Goal: Task Accomplishment & Management: Manage account settings

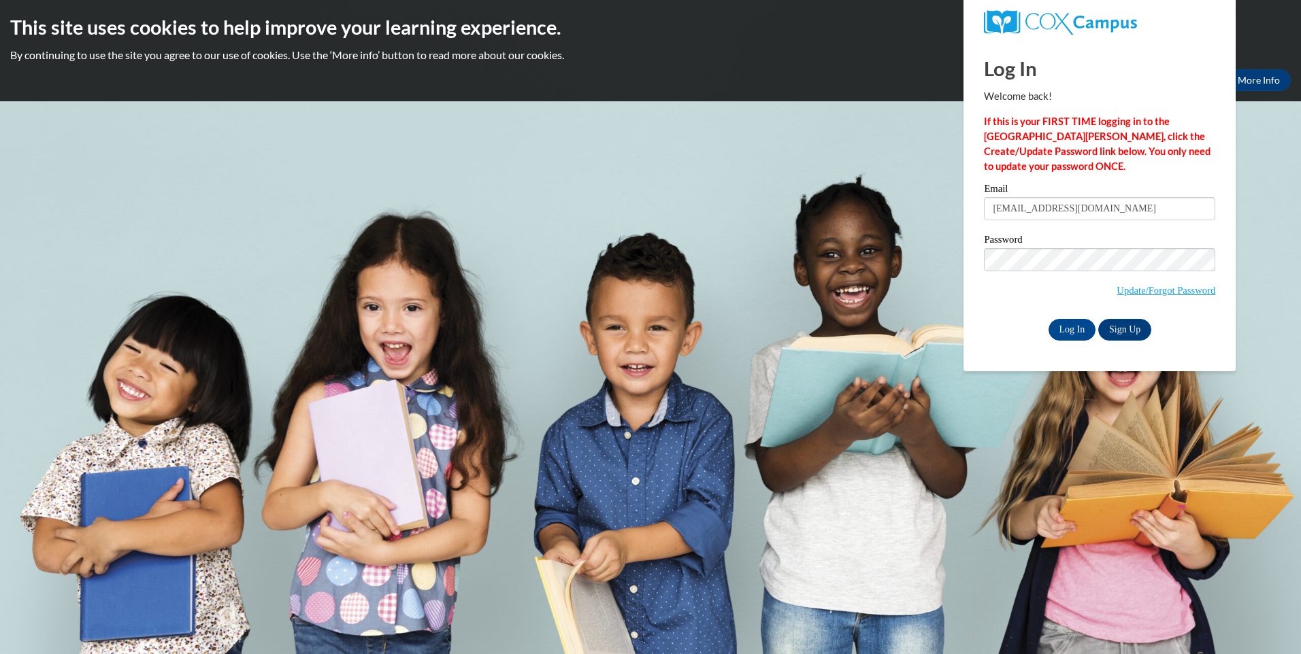
click at [1127, 207] on input "mnstubbs84@gmail.com" at bounding box center [1099, 208] width 231 height 23
click at [993, 250] on div "Email mnstubbs84@gmail.com Password Update/Forgot Password Log In Sign Up OR" at bounding box center [1099, 262] width 231 height 156
type input "doddkayla7@gmail.com"
drag, startPoint x: 1096, startPoint y: 270, endPoint x: 997, endPoint y: 293, distance: 101.3
click at [992, 297] on span "Update/Forgot Password" at bounding box center [1099, 276] width 231 height 56
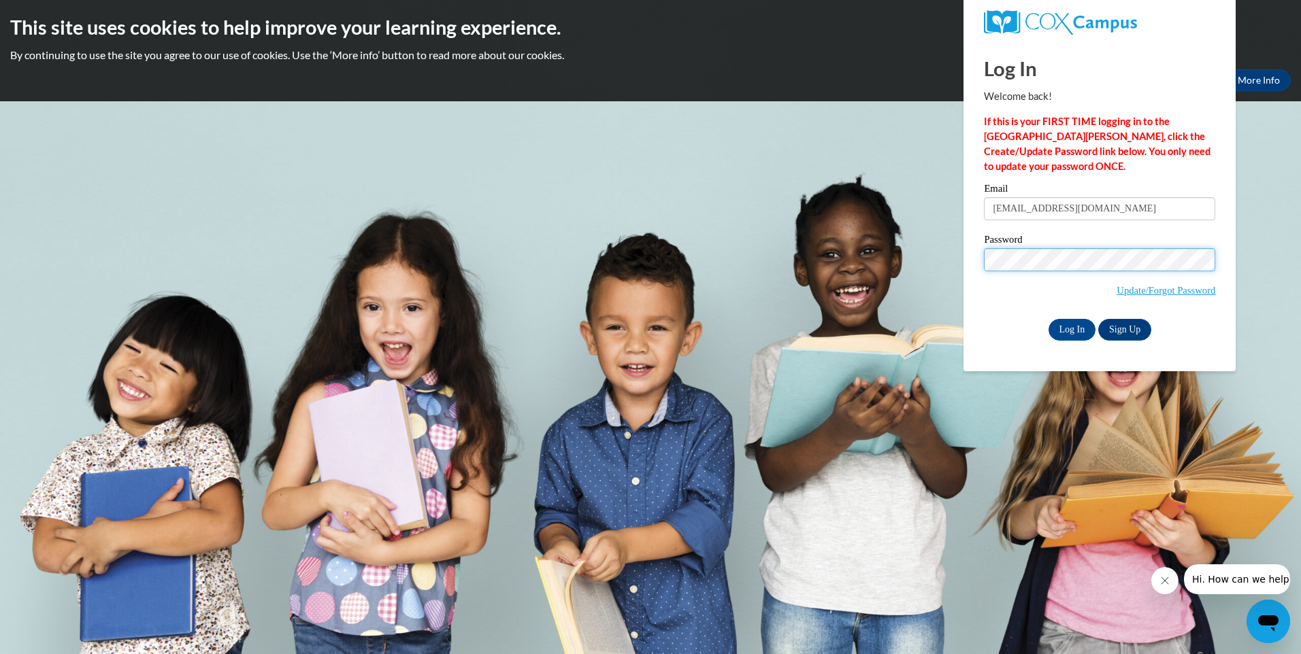
click at [965, 295] on div "Log In Welcome back! If this is your FIRST TIME logging in to the NEW Cox Campu…" at bounding box center [1099, 206] width 292 height 331
click at [1048, 319] on input "Log In" at bounding box center [1072, 330] width 48 height 22
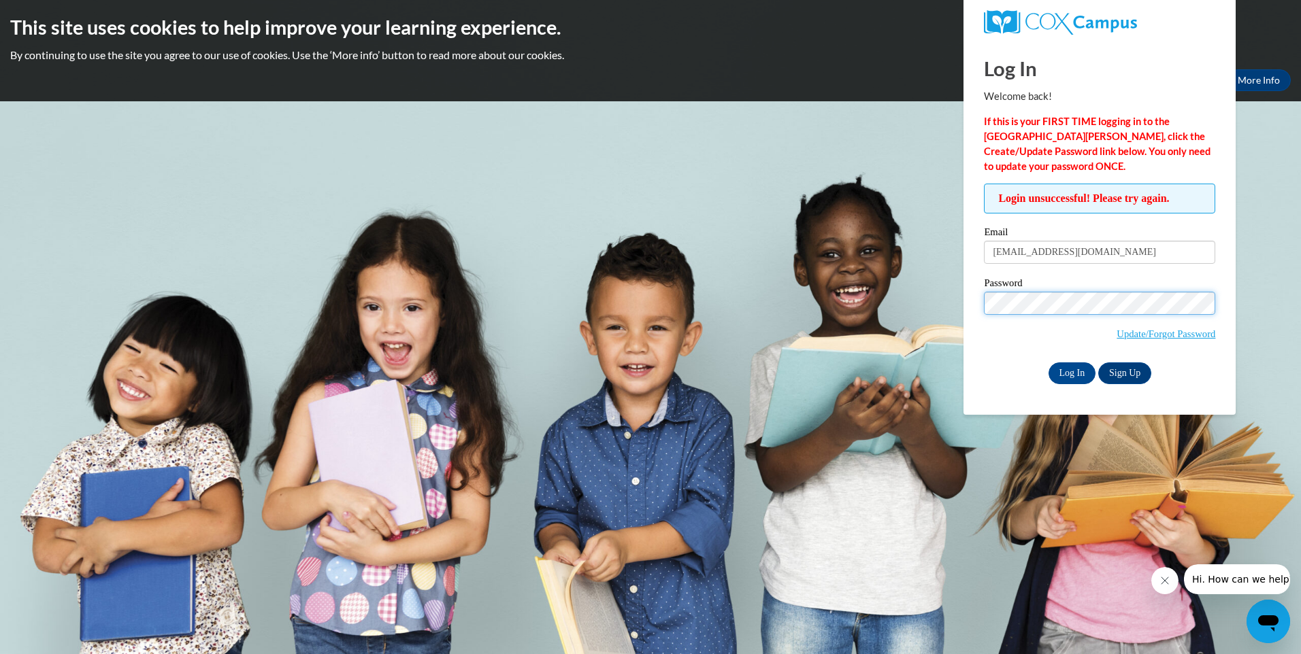
click at [1048, 363] on input "Log In" at bounding box center [1072, 374] width 48 height 22
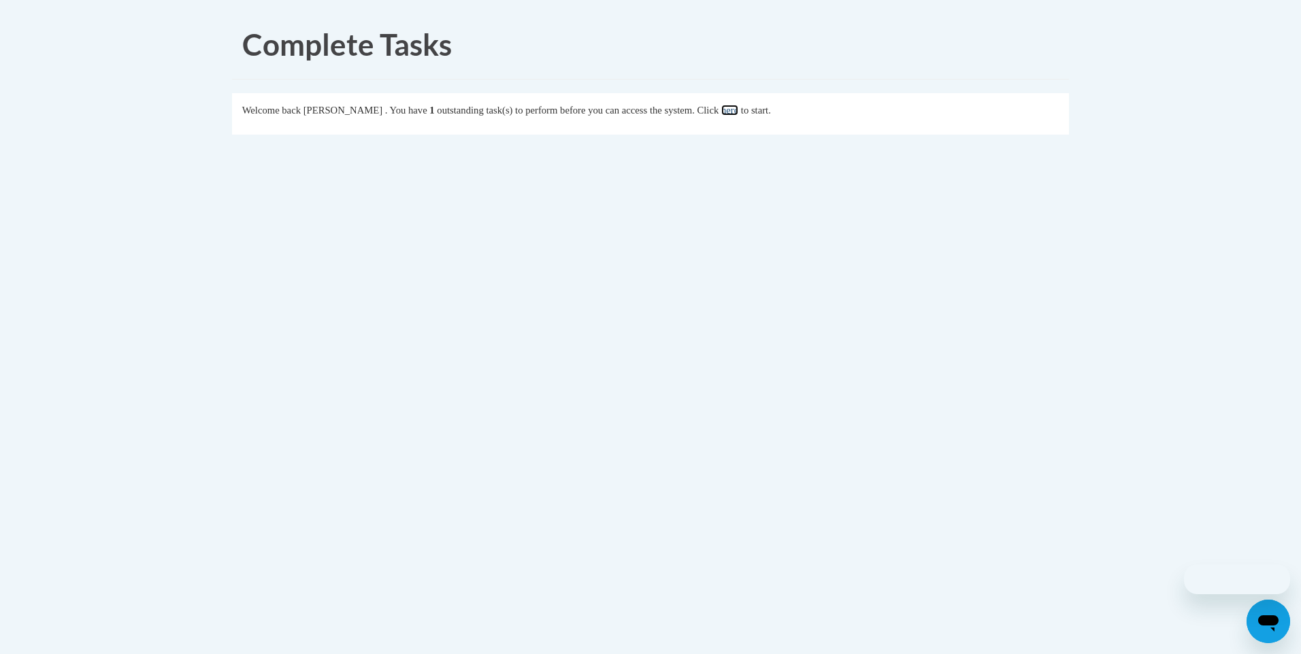
click at [738, 114] on link "here" at bounding box center [729, 110] width 17 height 11
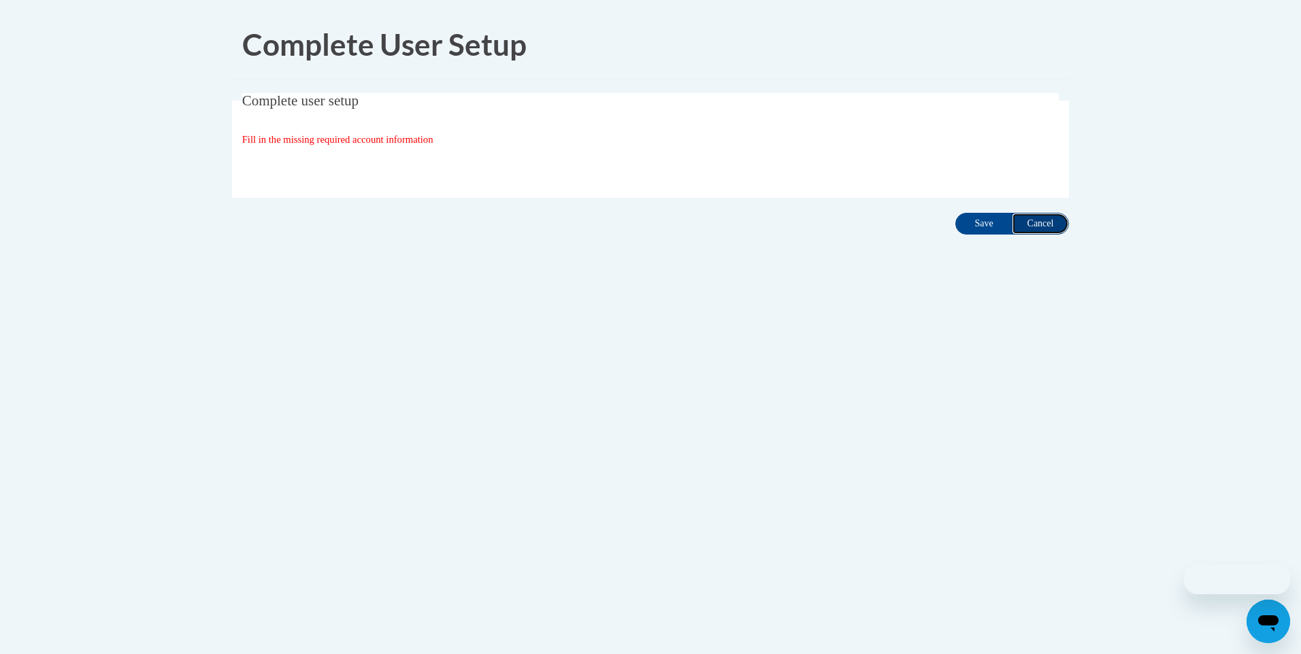
click at [1036, 218] on input "Cancel" at bounding box center [1039, 224] width 57 height 22
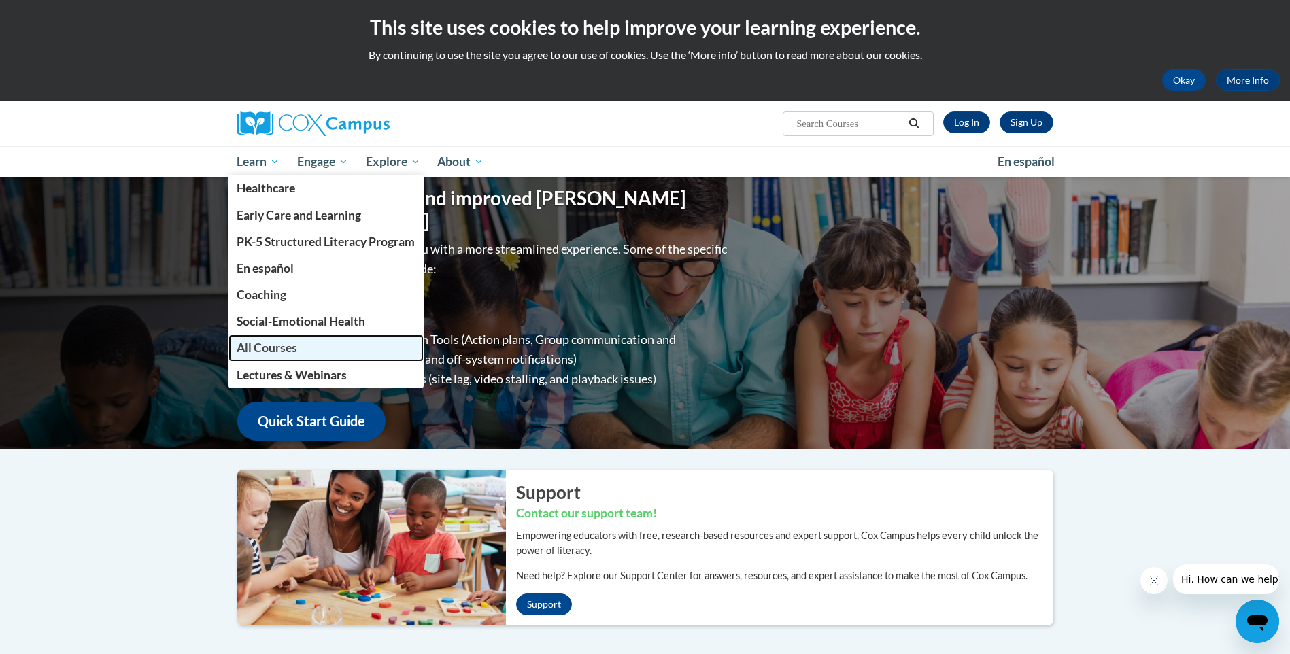
click at [279, 356] on link "All Courses" at bounding box center [327, 348] width 196 height 27
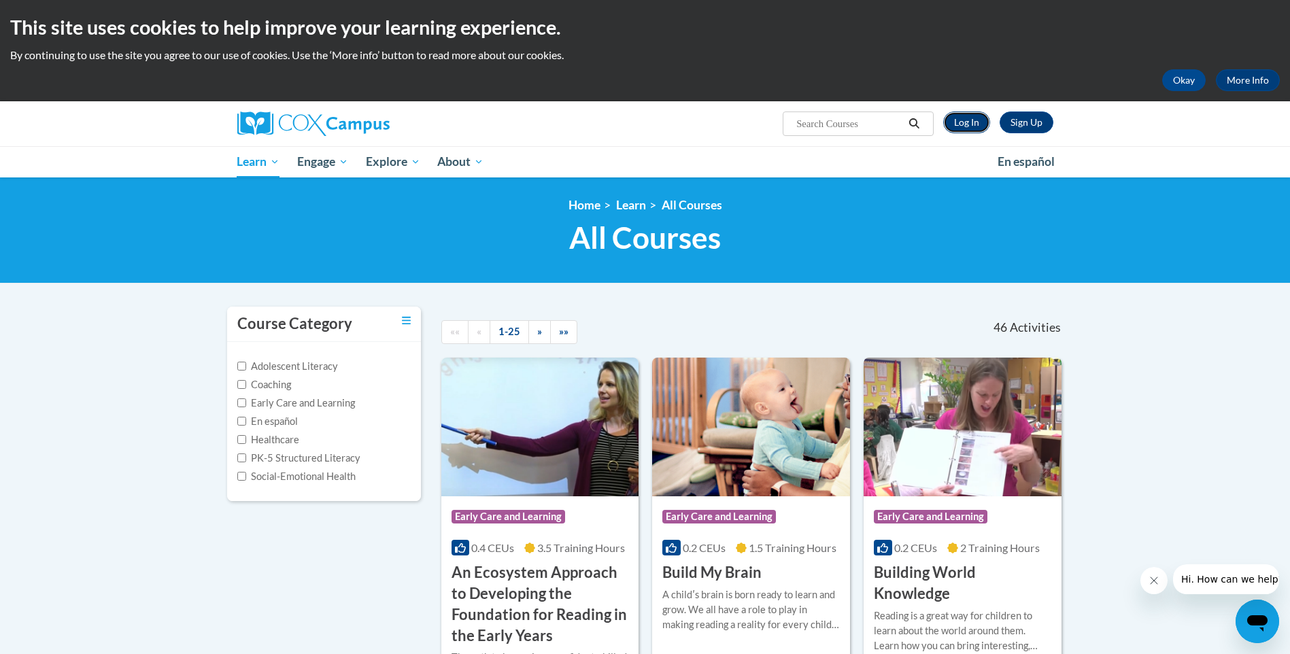
click at [962, 120] on link "Log In" at bounding box center [966, 123] width 47 height 22
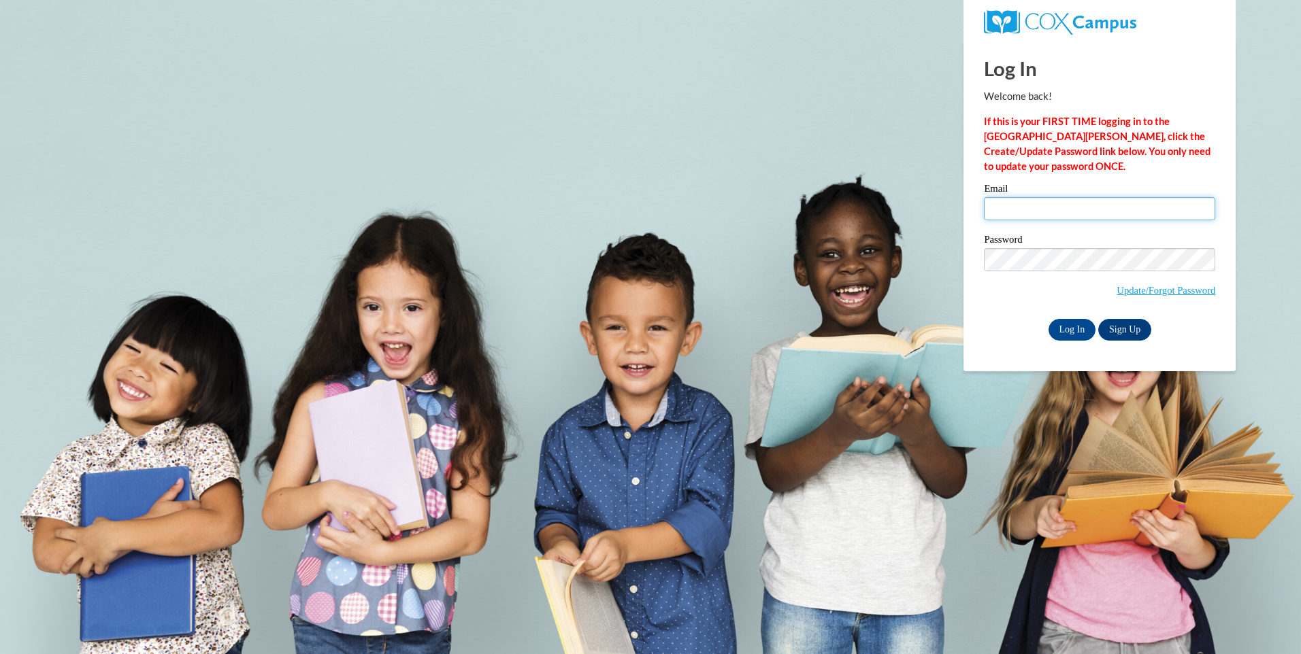
click at [1016, 211] on input "Email" at bounding box center [1099, 208] width 231 height 23
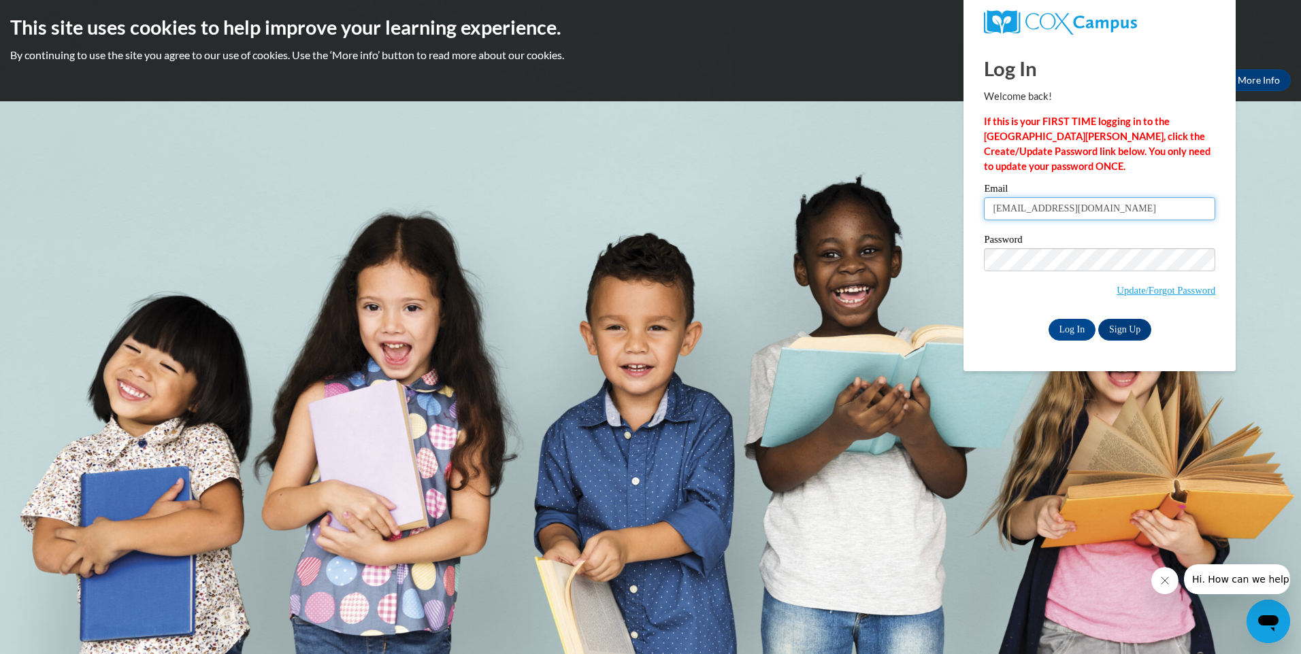
type input "[EMAIL_ADDRESS][DOMAIN_NAME]"
click at [1048, 319] on input "Log In" at bounding box center [1072, 330] width 48 height 22
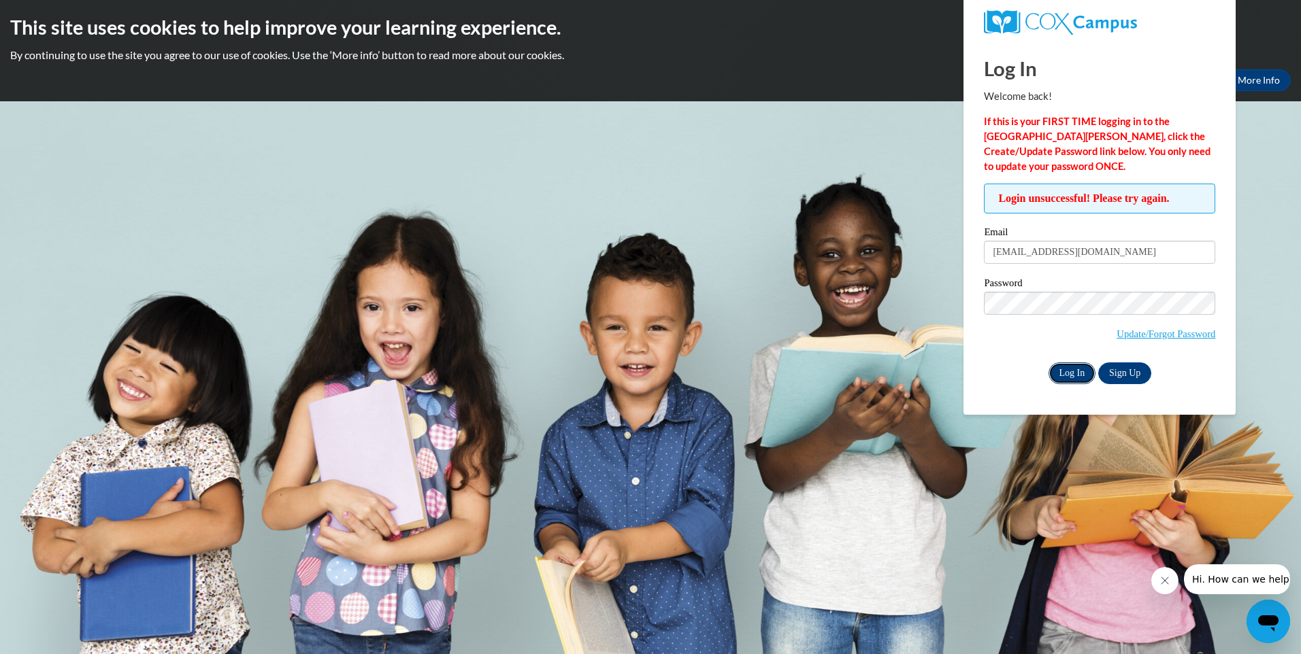
click at [1082, 378] on input "Log In" at bounding box center [1072, 374] width 48 height 22
click at [1011, 250] on input "doddayla7@gmail.com" at bounding box center [1099, 252] width 231 height 23
click at [1011, 252] on input "doddayla7@gmail.com" at bounding box center [1099, 252] width 231 height 23
type input "doddkayla7@gmail.com"
click at [1048, 363] on input "Log In" at bounding box center [1072, 374] width 48 height 22
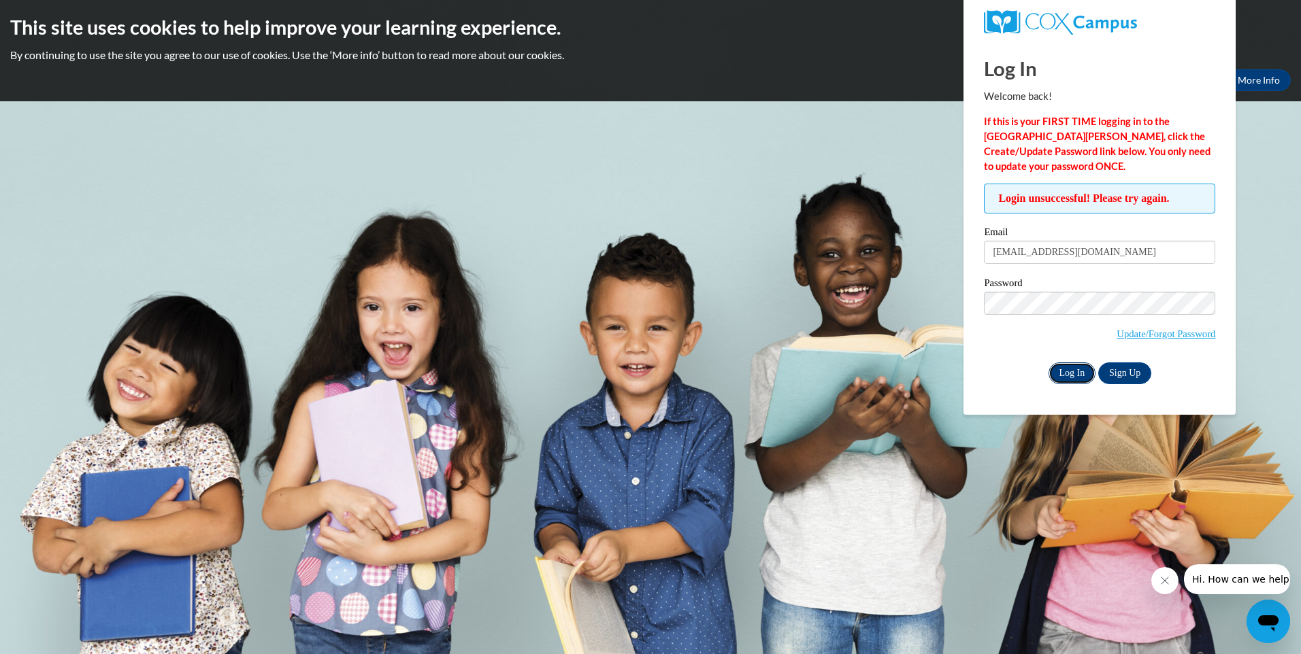
click at [1079, 375] on input "Log In" at bounding box center [1072, 374] width 48 height 22
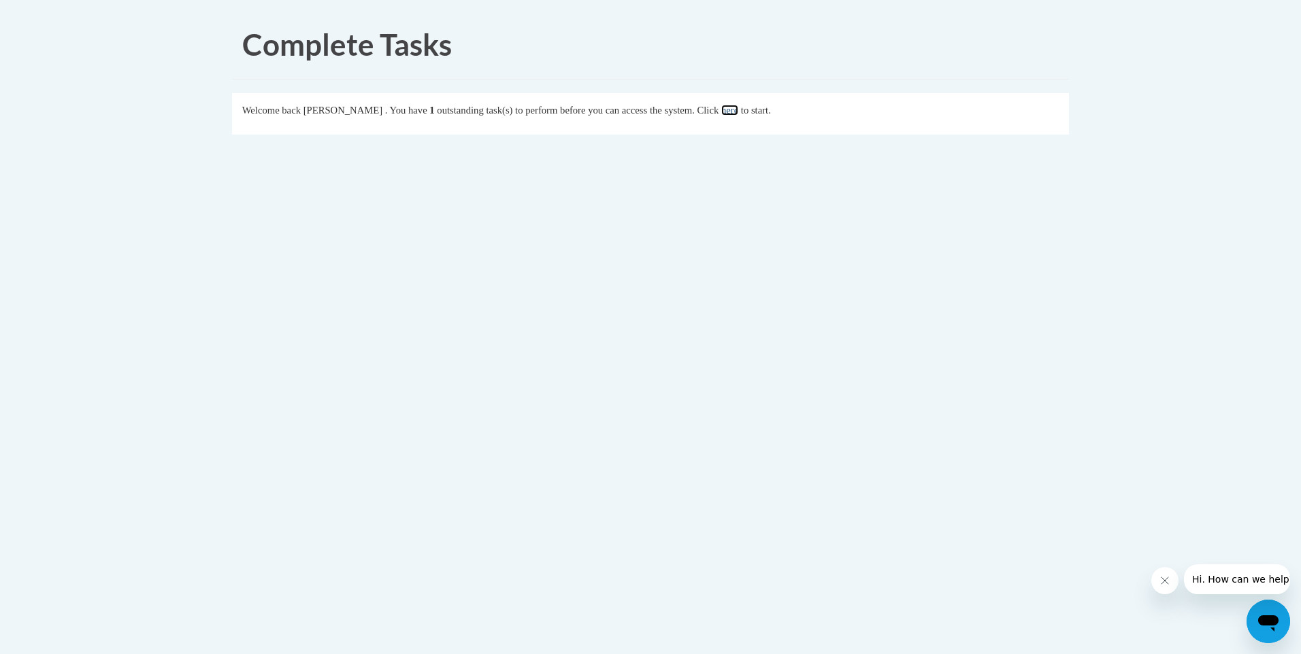
click at [738, 114] on link "here" at bounding box center [729, 110] width 17 height 11
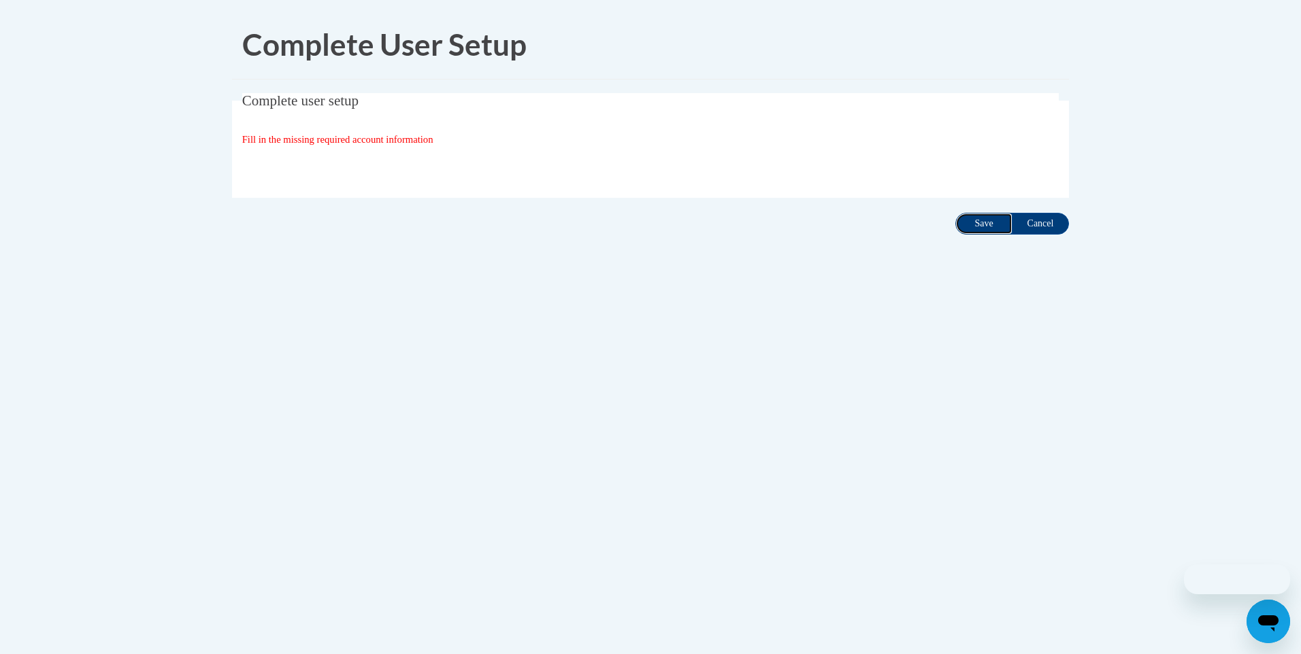
click at [981, 218] on input "Save" at bounding box center [983, 224] width 57 height 22
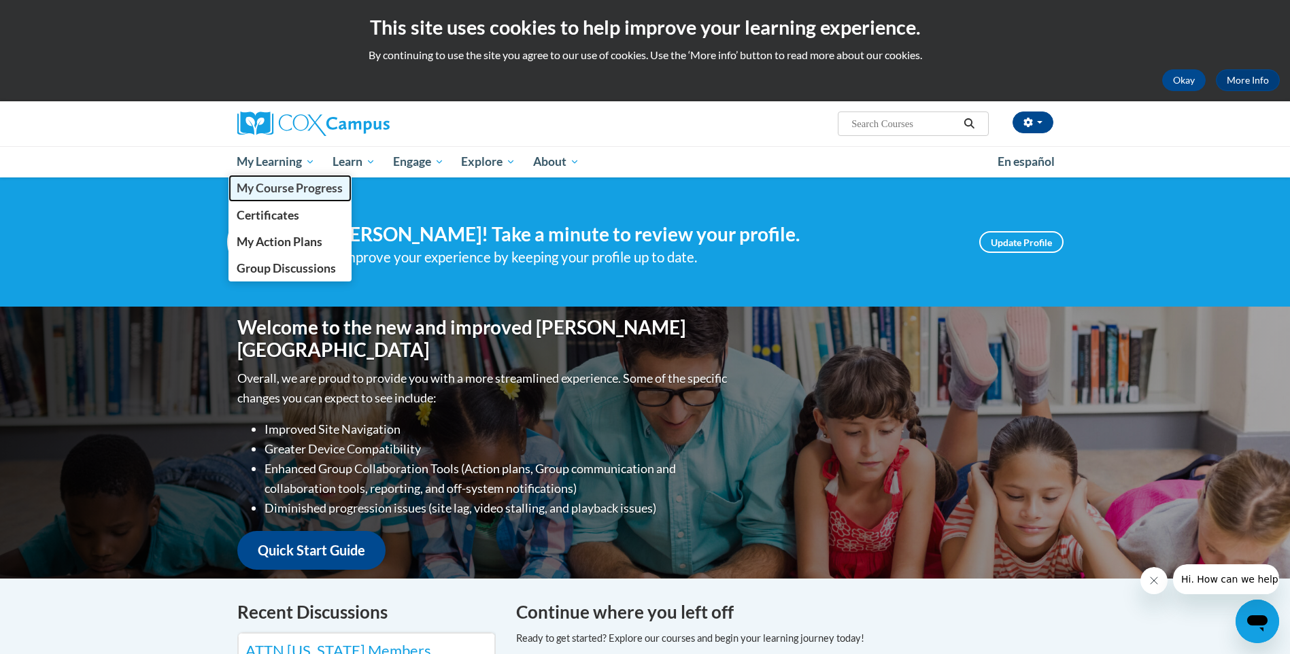
click at [288, 192] on span "My Course Progress" at bounding box center [290, 188] width 106 height 14
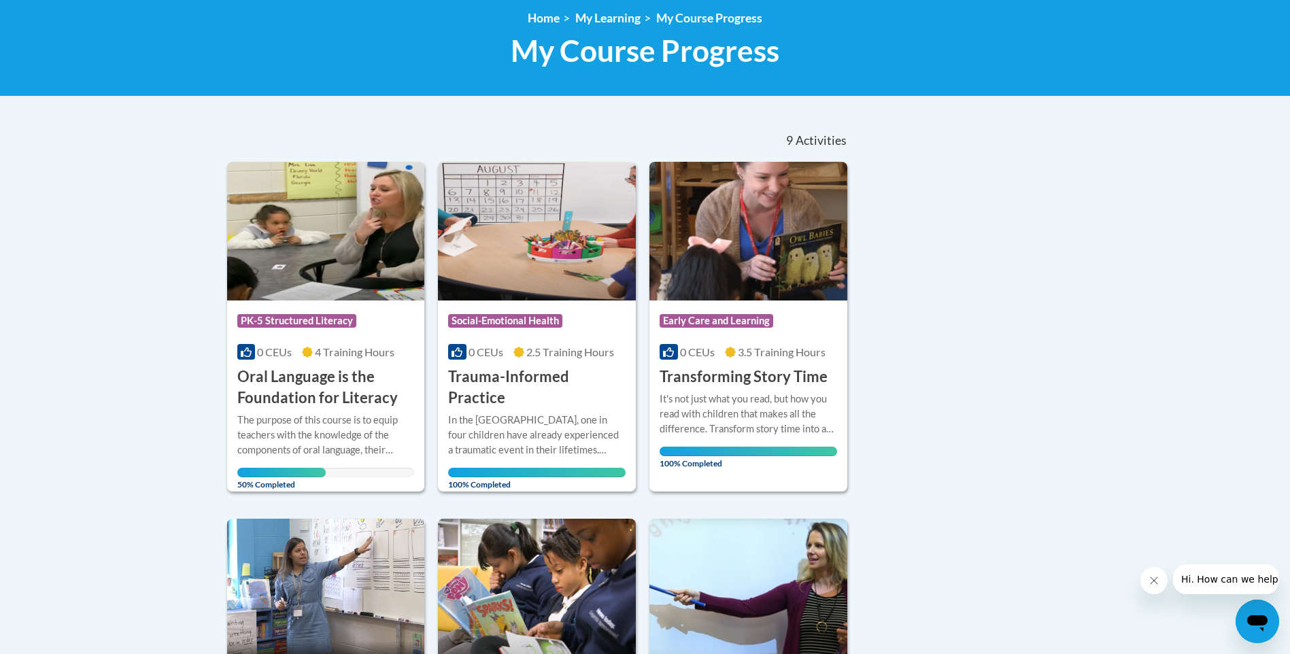
scroll to position [204, 0]
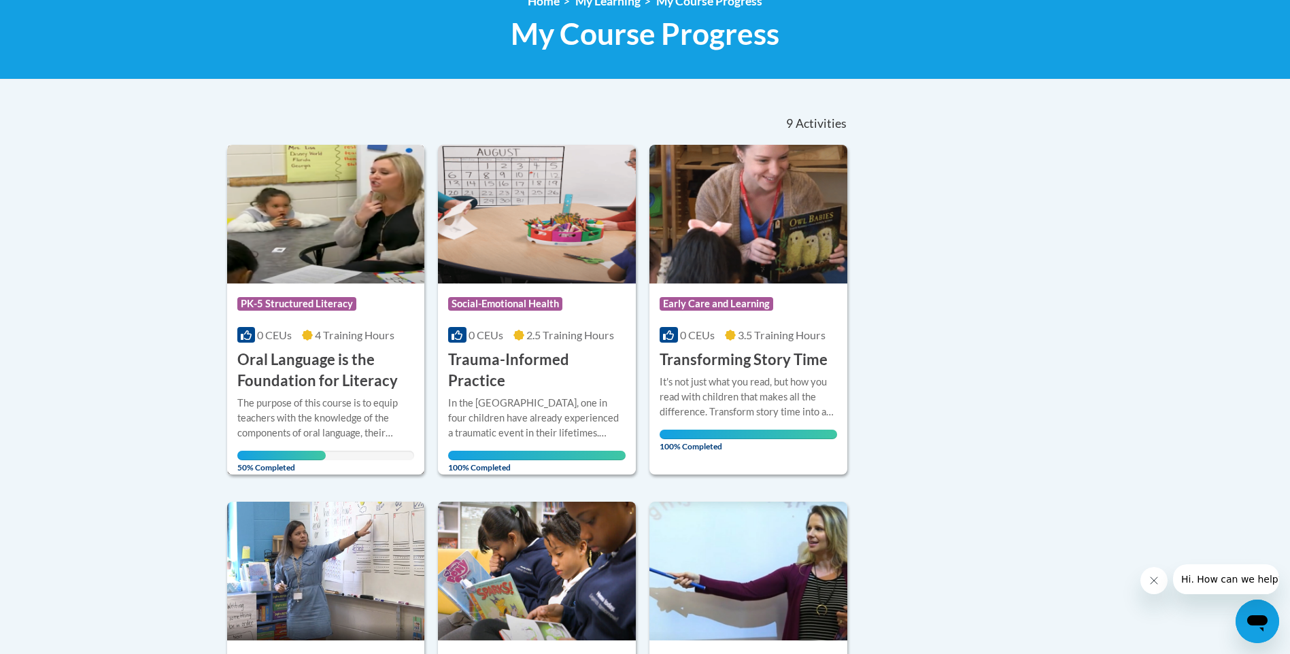
click at [307, 250] on img at bounding box center [326, 214] width 198 height 139
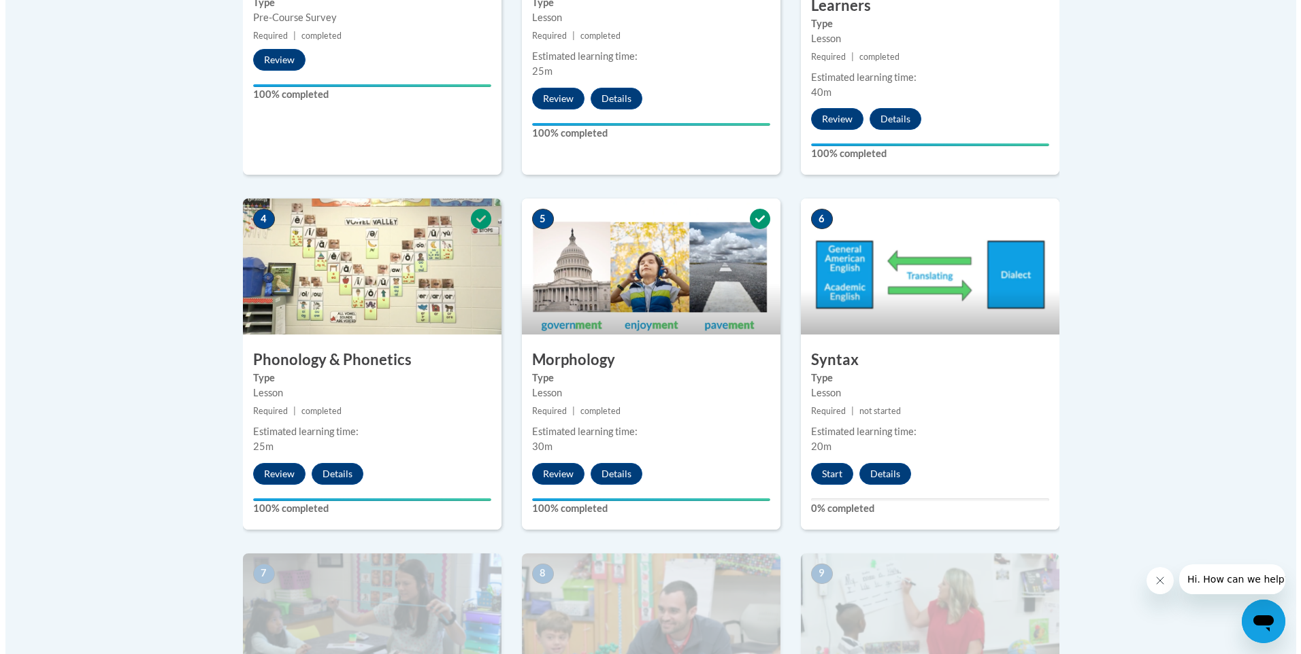
scroll to position [748, 0]
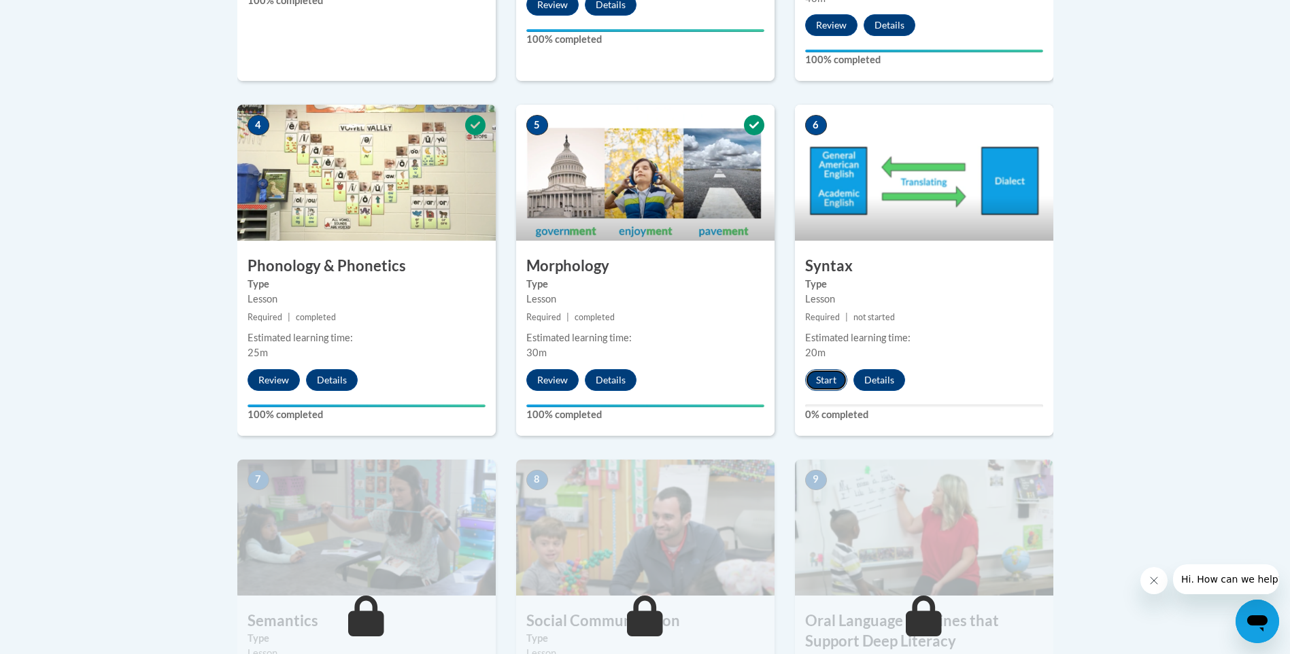
click at [822, 374] on button "Start" at bounding box center [826, 380] width 42 height 22
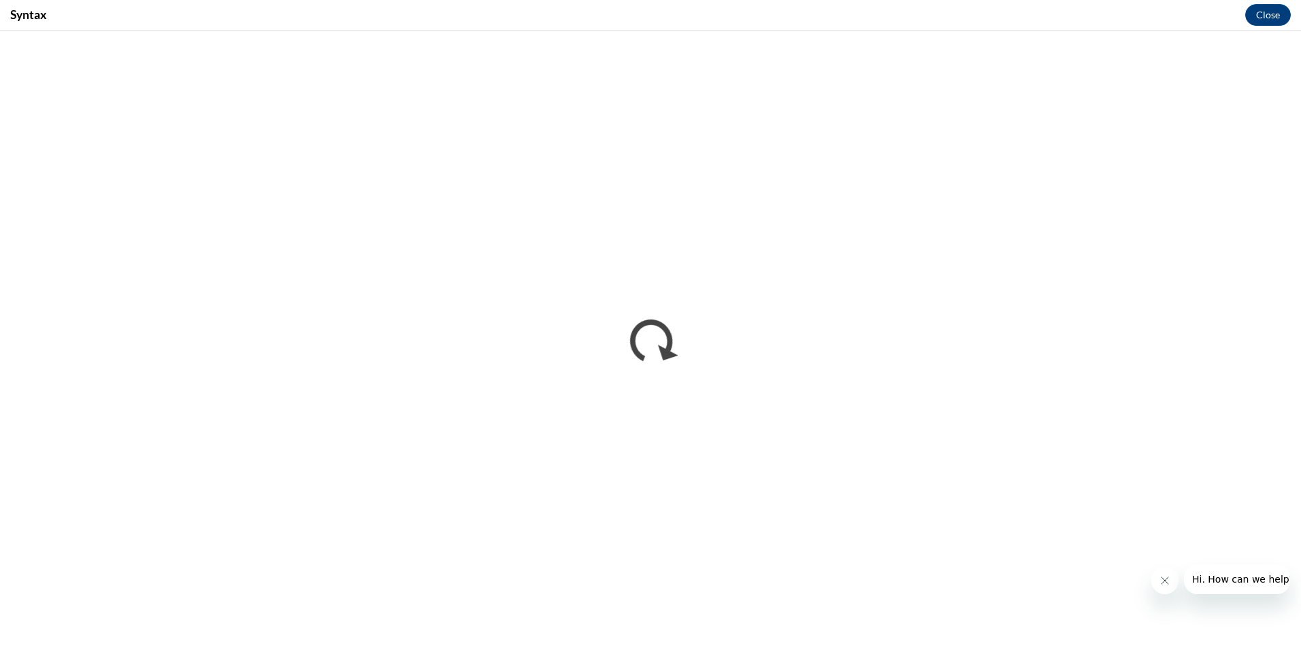
scroll to position [0, 0]
